Goal: Task Accomplishment & Management: Complete application form

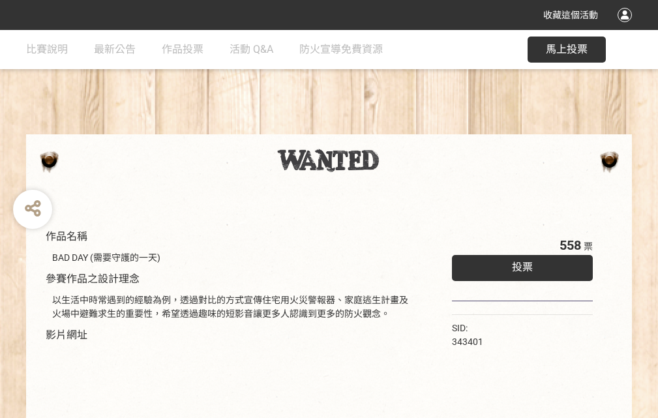
click at [627, 27] on div "收藏這個活動" at bounding box center [329, 15] width 658 height 30
click at [407, 128] on div "作品名稱 BAD DAY (需要守護的一天) 參賽作品之設計理念 以生活中時常遇到的經驗為例，透過對比的方式宣傳住宅用火災警報器、家庭逃生計畫及火場中避難求生…" at bounding box center [329, 304] width 658 height 548
click at [519, 264] on span "投票" at bounding box center [522, 267] width 21 height 12
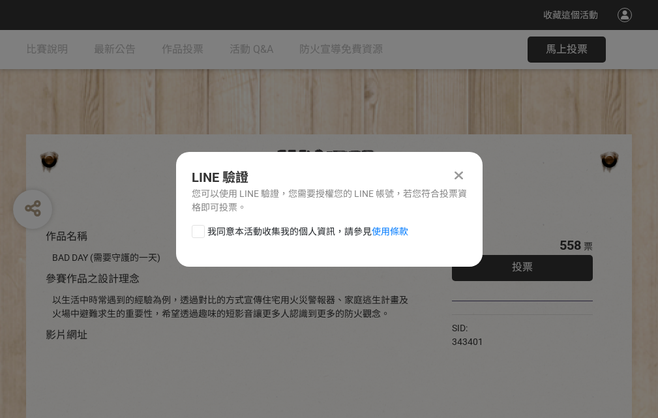
click at [197, 229] on div at bounding box center [198, 231] width 13 height 13
checkbox input "true"
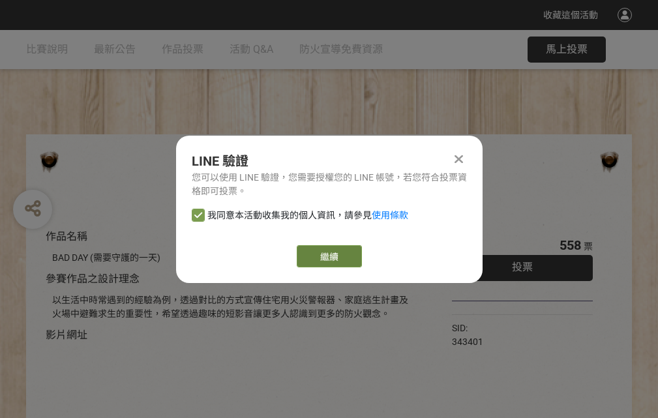
click at [328, 256] on link "繼續" at bounding box center [329, 256] width 65 height 22
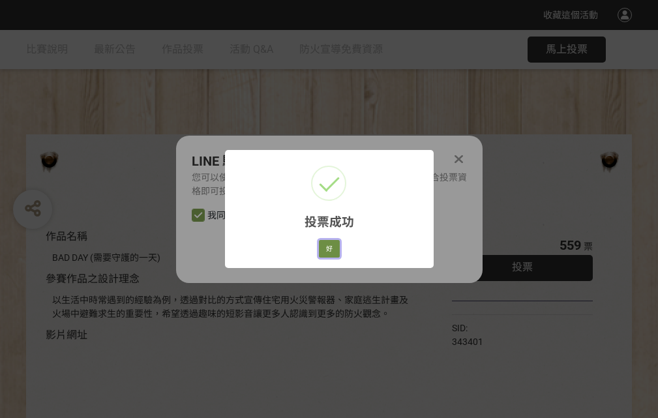
click at [325, 246] on button "好" at bounding box center [329, 249] width 21 height 18
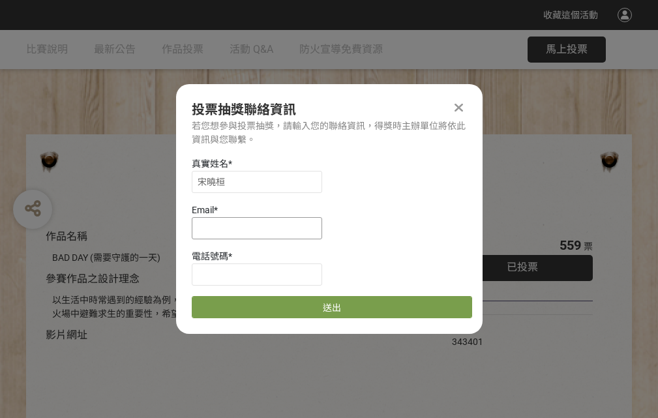
click at [261, 228] on input at bounding box center [257, 228] width 130 height 22
type input "[EMAIL_ADDRESS][DOMAIN_NAME]"
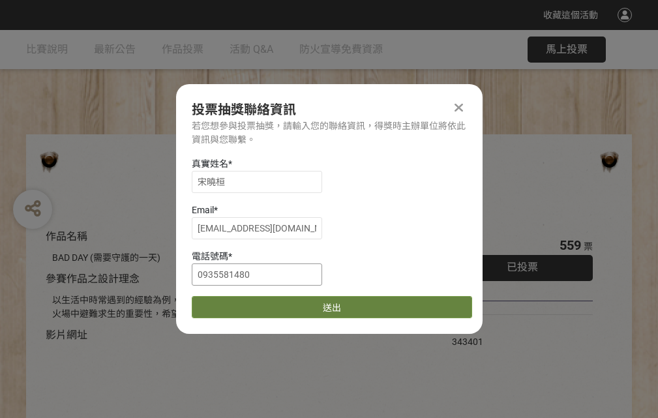
type input "0935581480"
click at [229, 303] on button "送出" at bounding box center [332, 307] width 280 height 22
